Goal: Information Seeking & Learning: Understand process/instructions

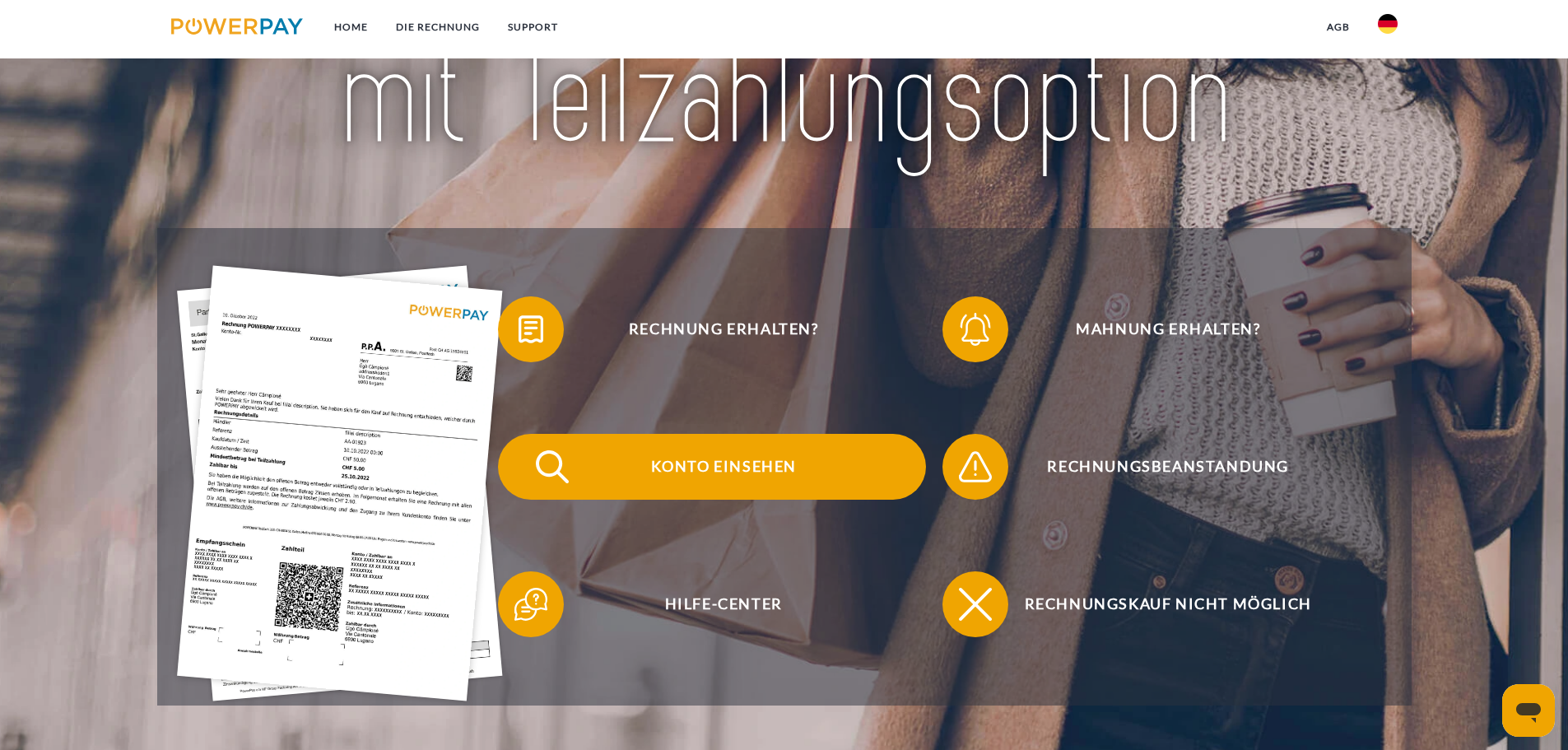
scroll to position [247, 0]
click at [709, 470] on span "Konto einsehen" at bounding box center [723, 465] width 403 height 66
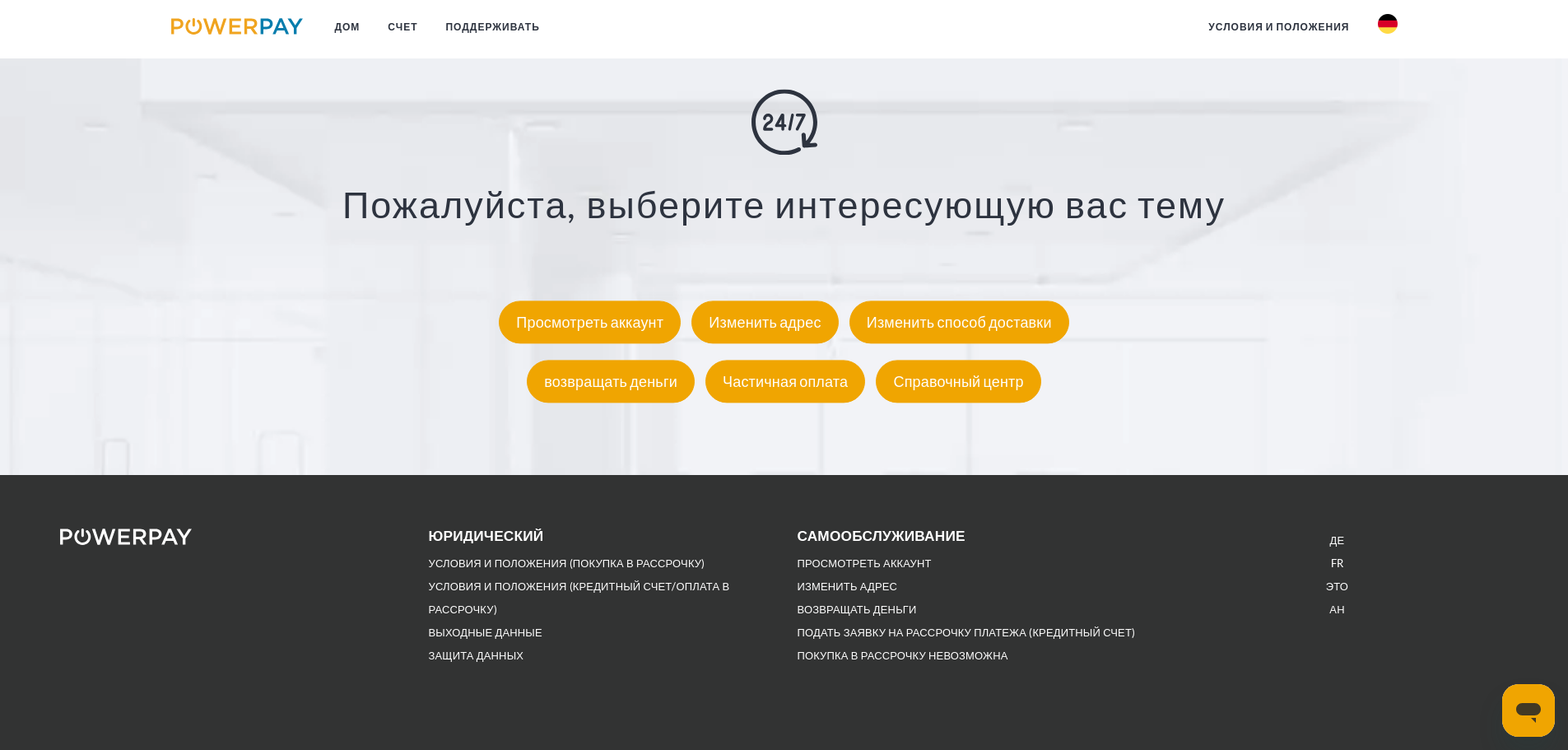
scroll to position [3045, 0]
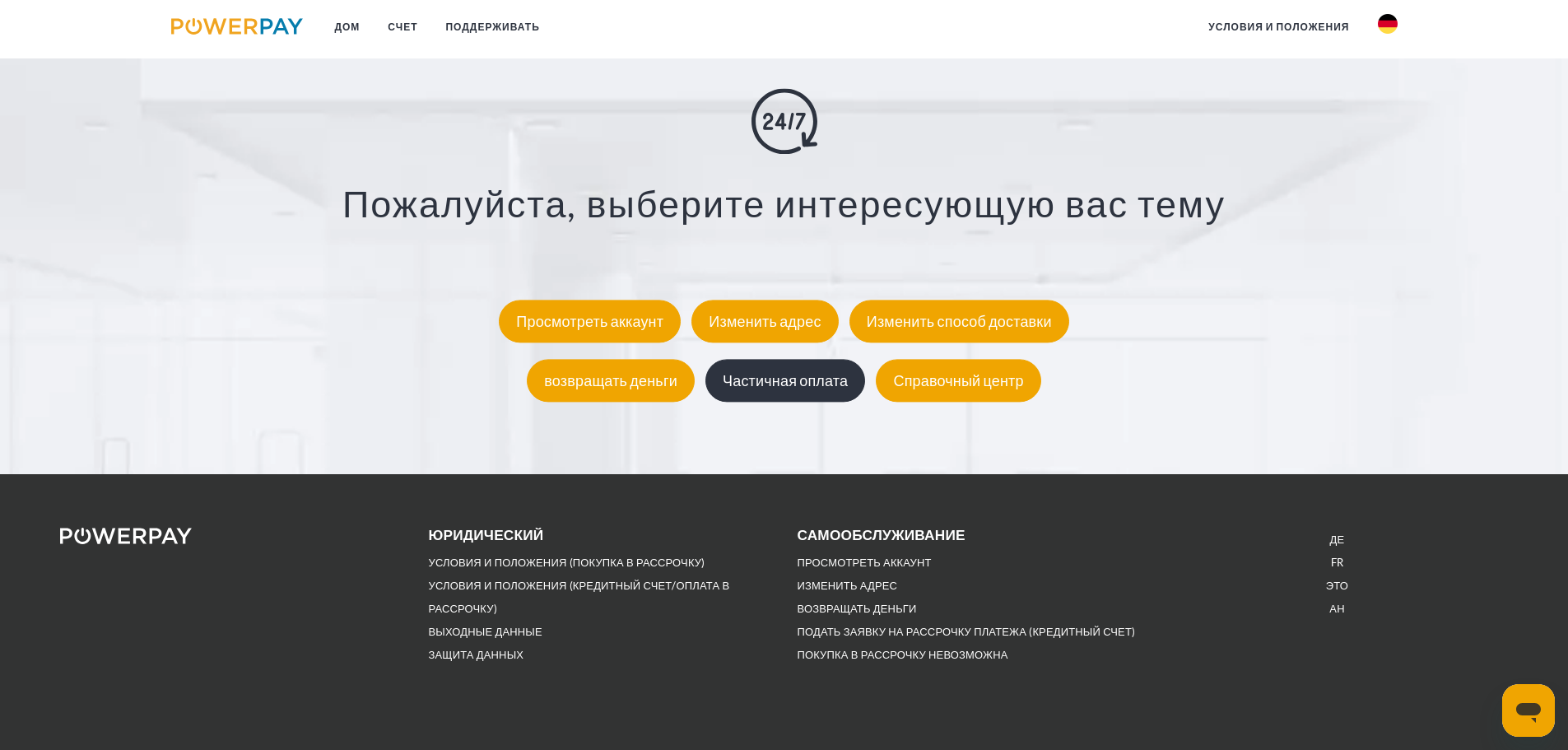
click at [796, 393] on div "Частичная оплата" at bounding box center [785, 380] width 160 height 43
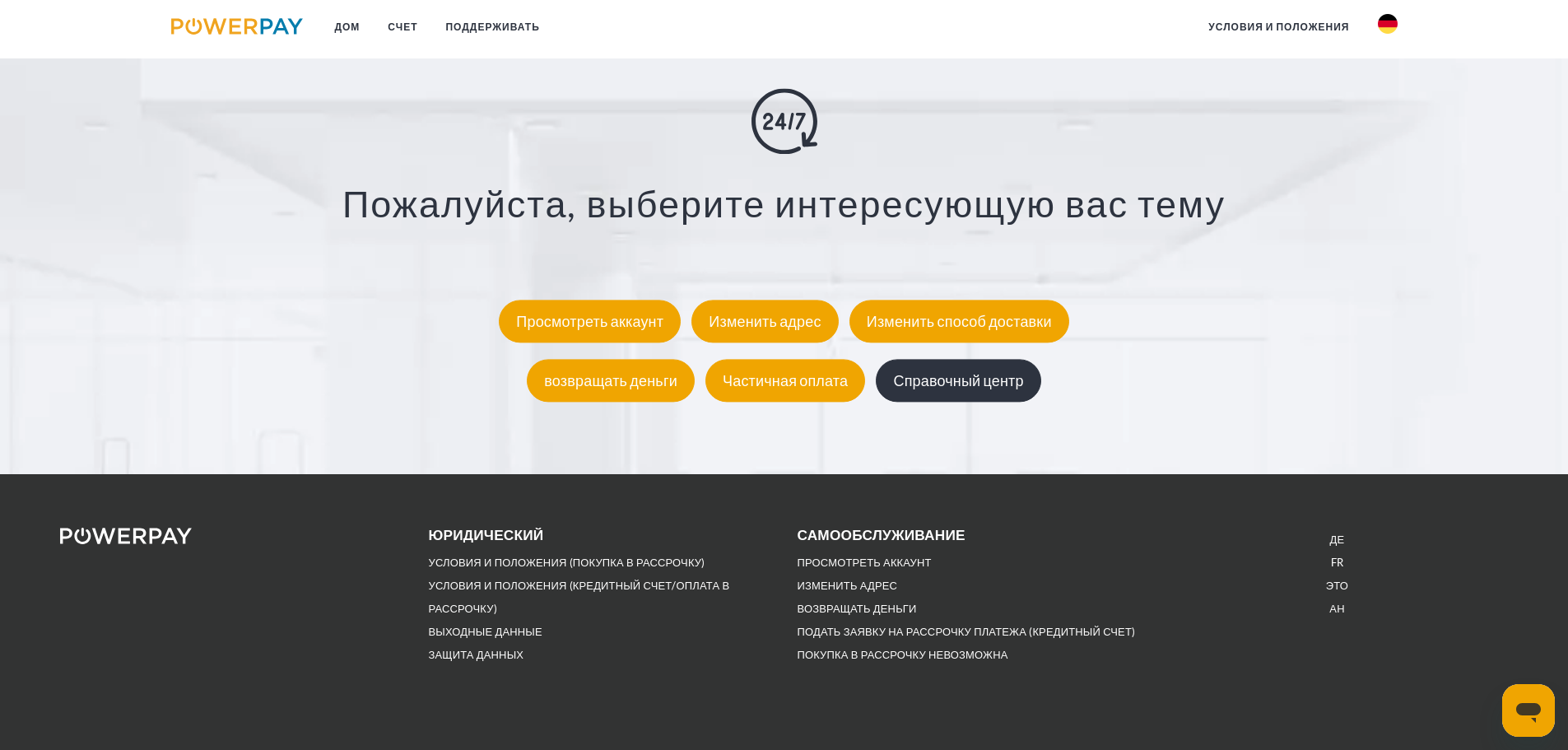
click at [991, 386] on font "Справочный центр" at bounding box center [957, 380] width 130 height 18
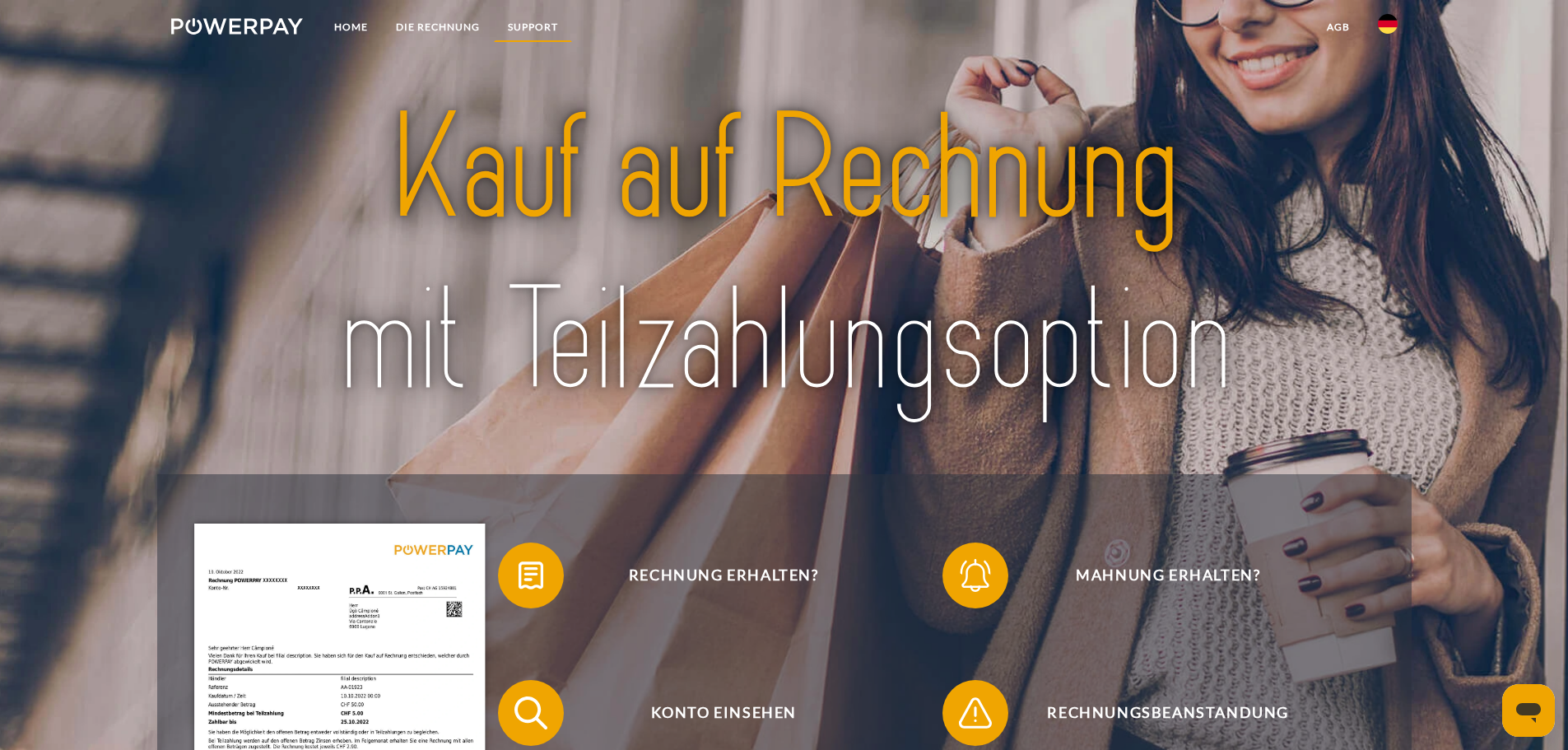
click at [548, 29] on link "SUPPORT" at bounding box center [532, 27] width 78 height 29
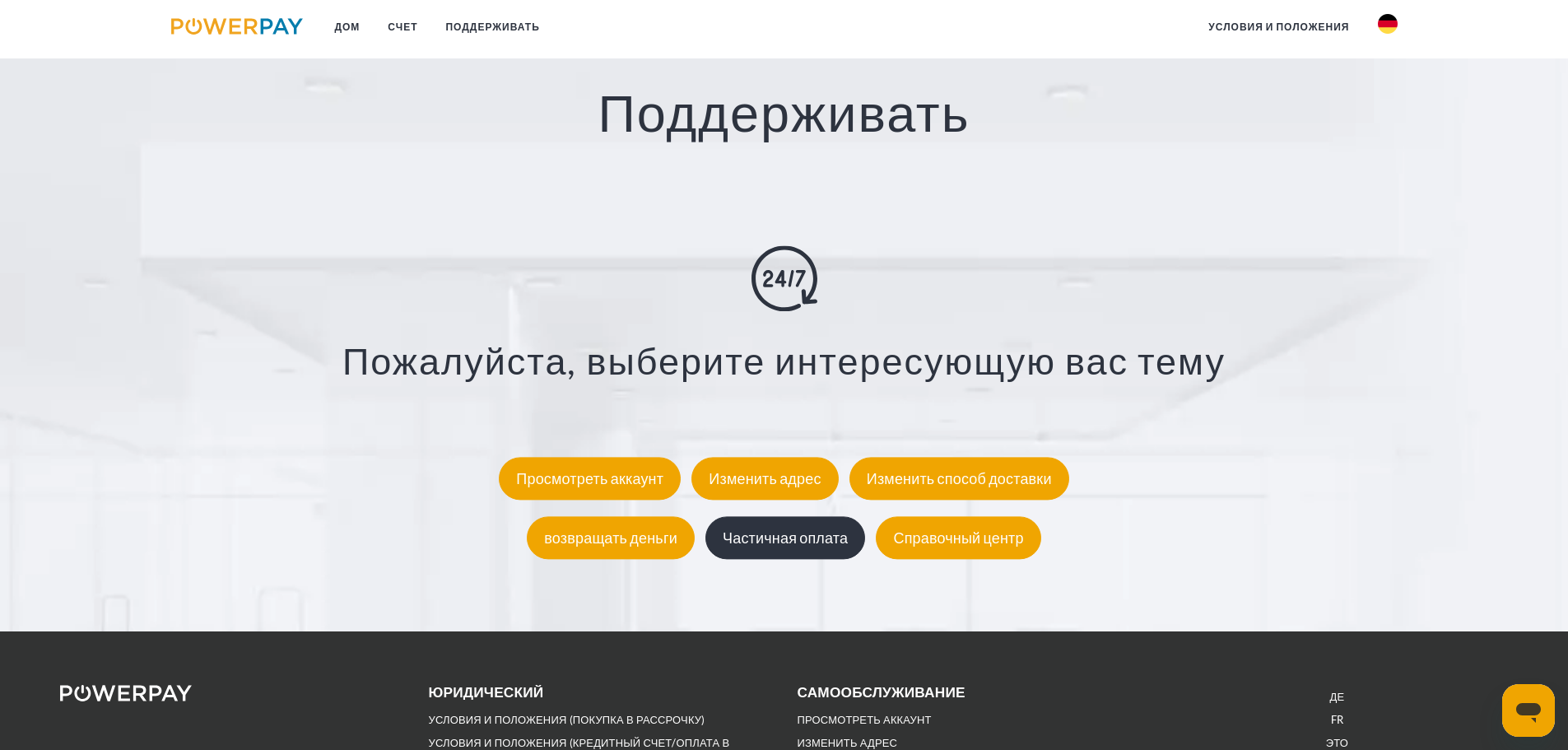
click at [839, 550] on div "Частичная оплата" at bounding box center [785, 537] width 160 height 43
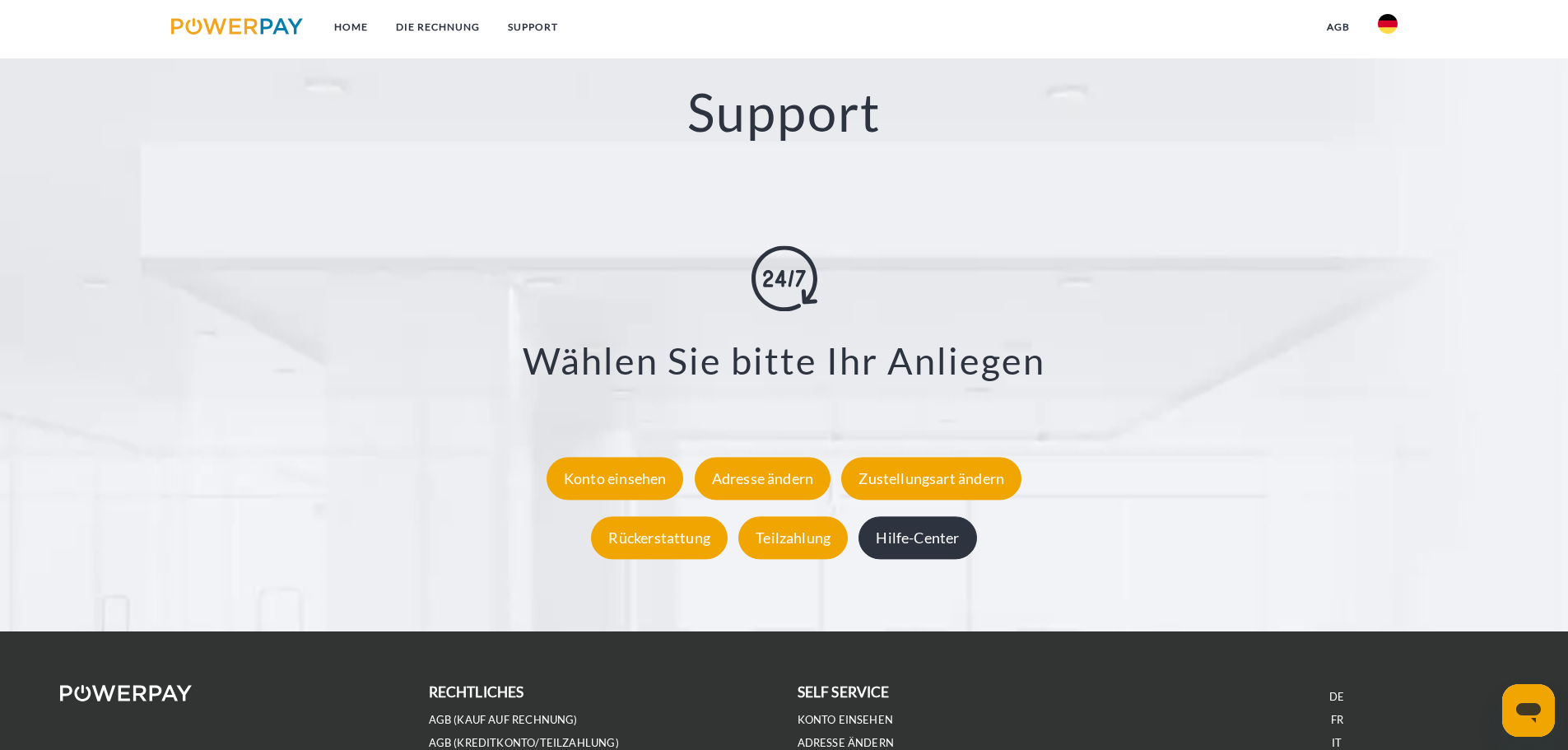
click at [926, 549] on div "Hilfe-Center" at bounding box center [917, 537] width 118 height 43
